Goal: Transaction & Acquisition: Purchase product/service

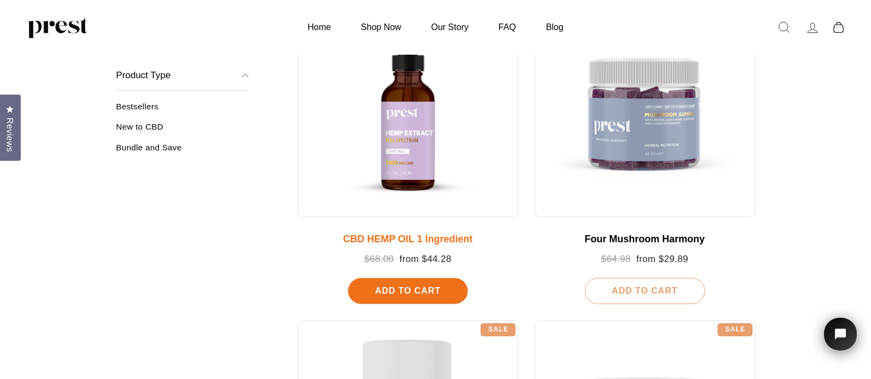
scroll to position [255, 0]
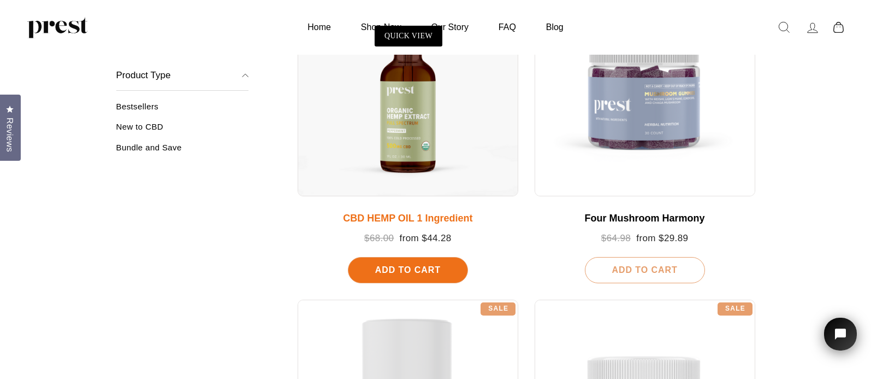
click at [404, 218] on div "CBD HEMP OIL 1 Ingredient" at bounding box center [408, 218] width 199 height 12
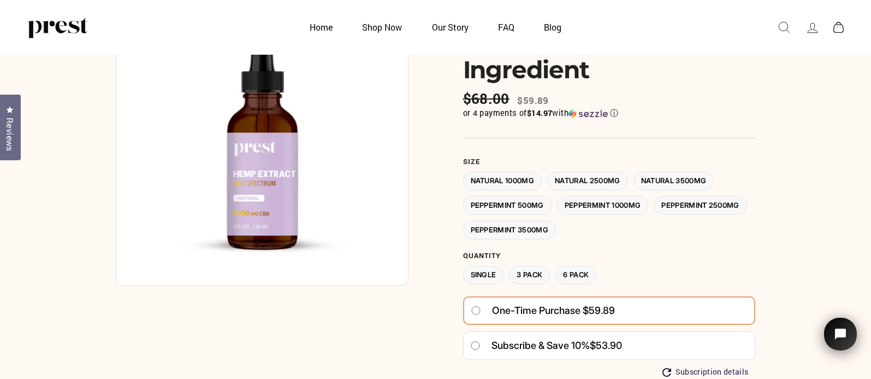
click at [618, 205] on label "Peppermint 1000MG" at bounding box center [603, 205] width 92 height 19
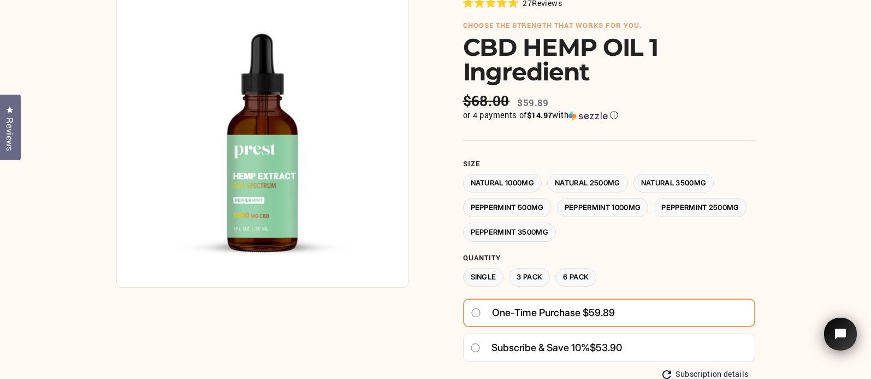
scroll to position [84, 0]
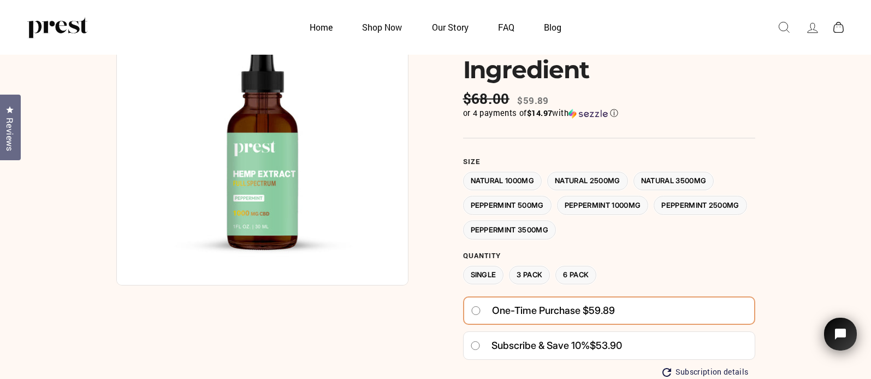
click at [522, 202] on label "Peppermint 500MG" at bounding box center [507, 205] width 88 height 19
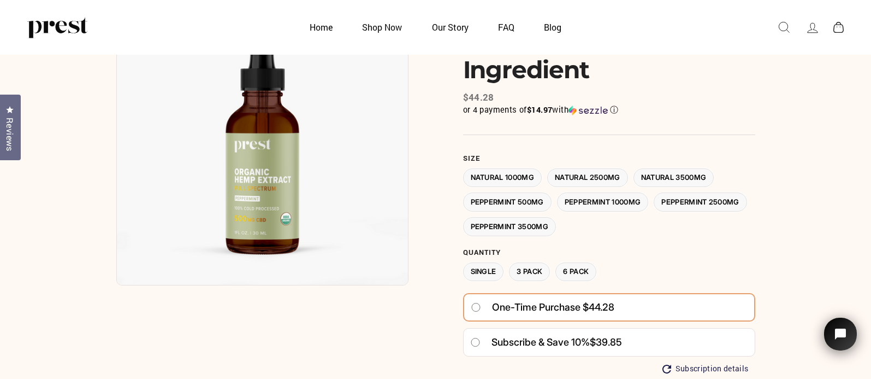
click at [601, 196] on label "Peppermint 1000MG" at bounding box center [603, 201] width 92 height 19
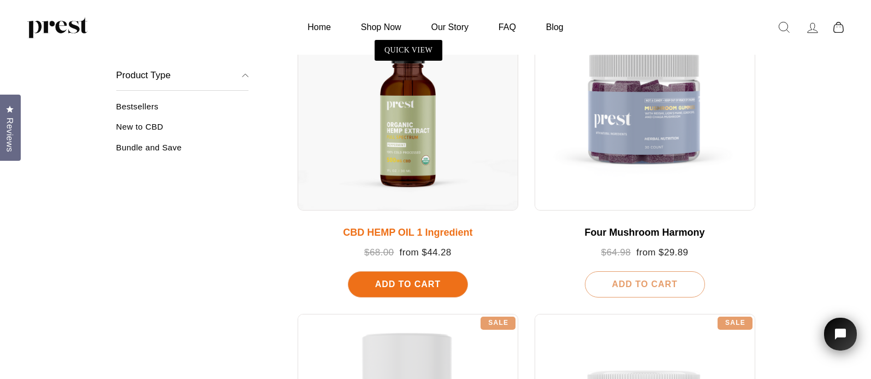
click at [423, 233] on div "CBD HEMP OIL 1 Ingredient" at bounding box center [408, 233] width 199 height 12
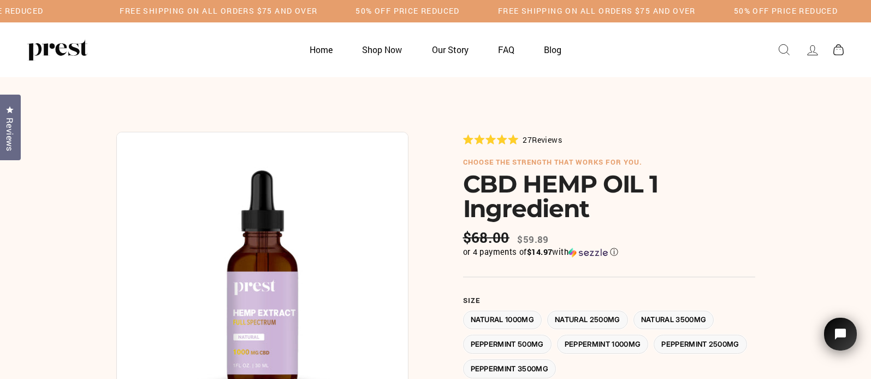
click at [625, 342] on label "Peppermint 1000MG" at bounding box center [603, 343] width 92 height 19
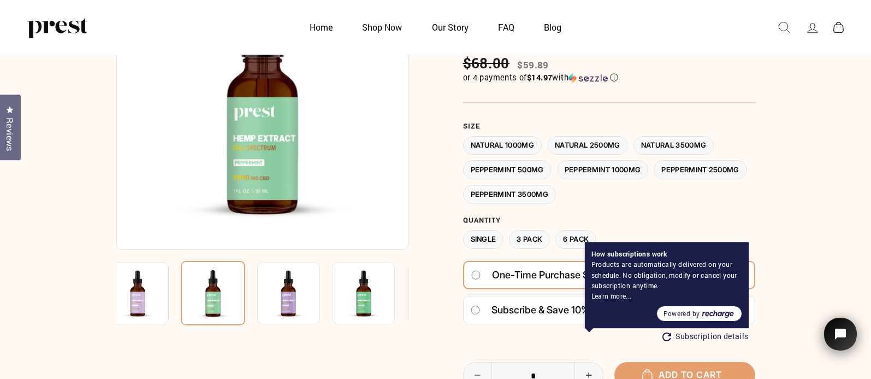
scroll to position [134, 0]
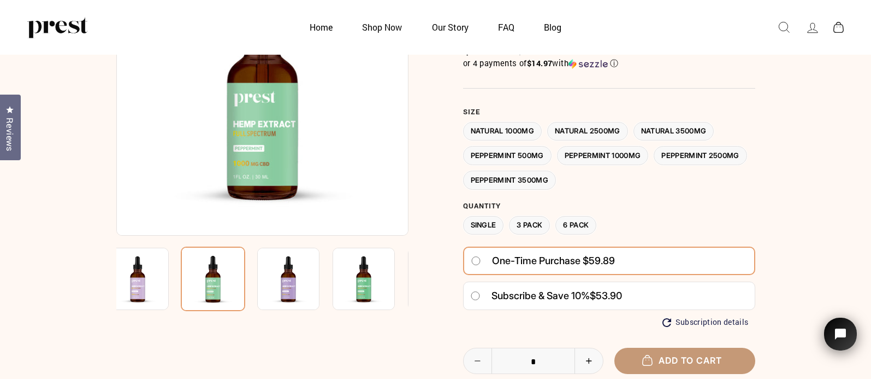
click at [695, 355] on button "Add to cart" at bounding box center [685, 360] width 141 height 26
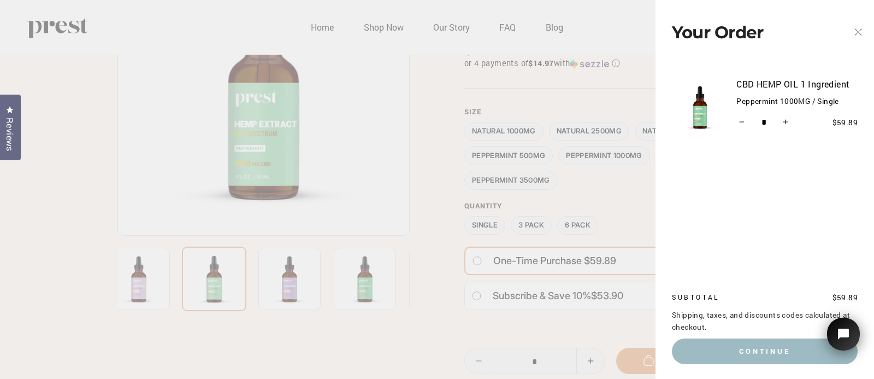
click at [858, 33] on icon "button" at bounding box center [858, 32] width 7 height 7
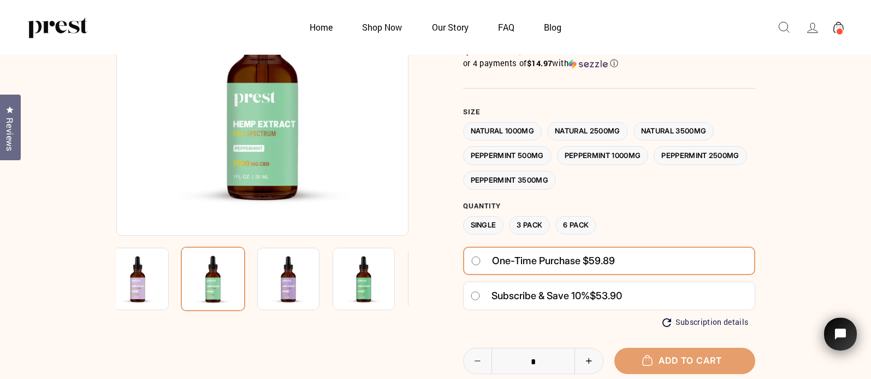
scroll to position [493, 0]
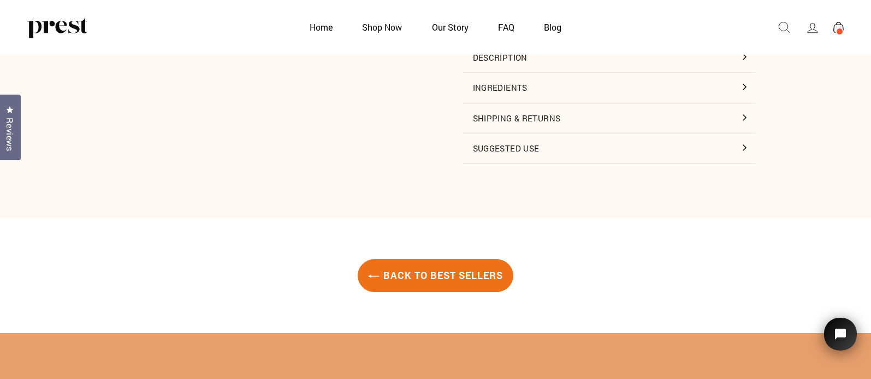
click at [457, 273] on link "Back to Best Sellers" at bounding box center [436, 275] width 156 height 33
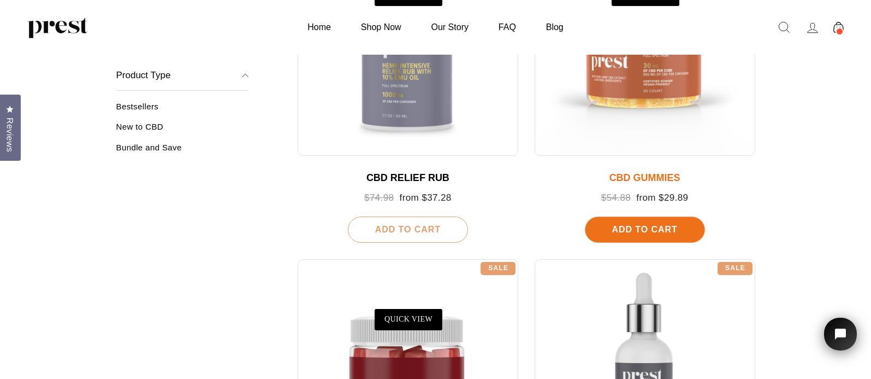
scroll to position [617, 0]
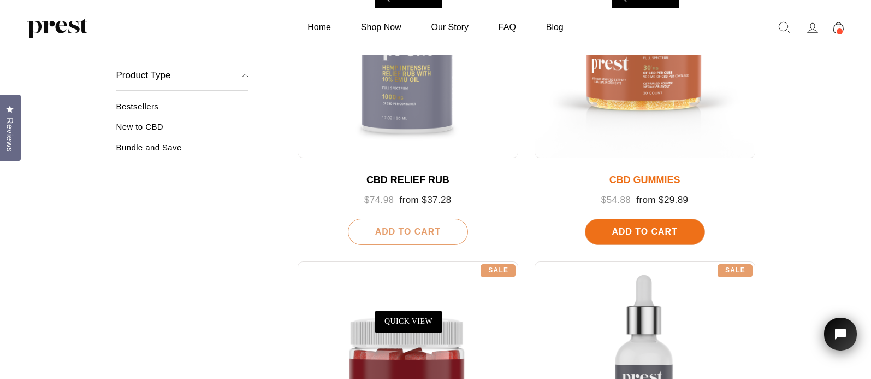
click at [649, 178] on div "CBD GUMMIES" at bounding box center [645, 180] width 199 height 12
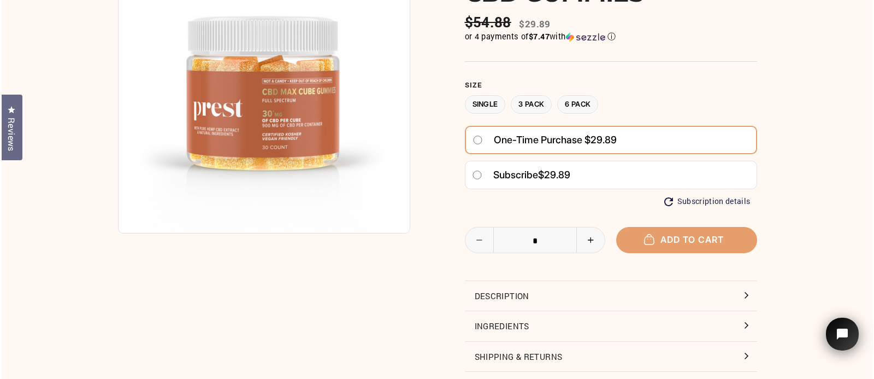
scroll to position [138, 0]
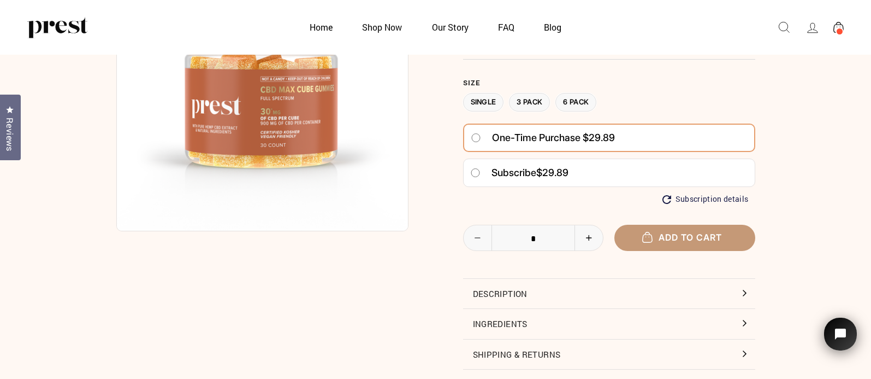
click at [717, 226] on button "Add to cart" at bounding box center [685, 238] width 141 height 26
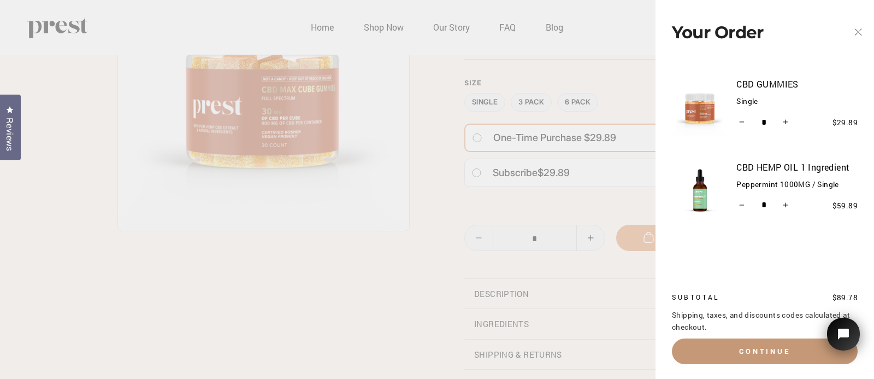
click at [768, 346] on button "Continue" at bounding box center [765, 350] width 186 height 25
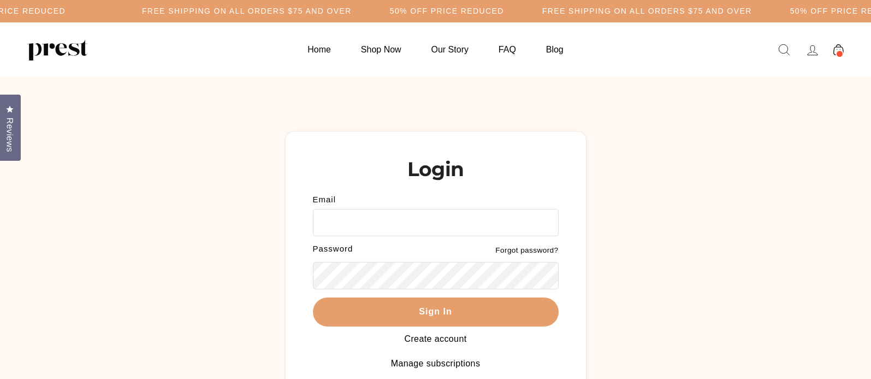
type input "**********"
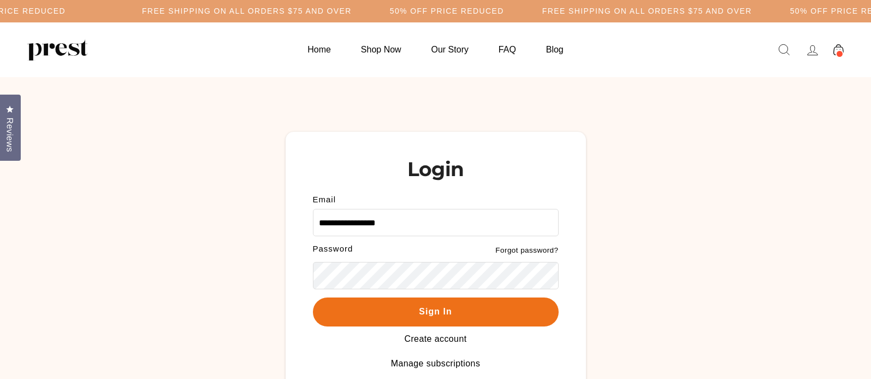
click at [448, 315] on button "Sign In" at bounding box center [436, 311] width 246 height 29
